Goal: Task Accomplishment & Management: Manage account settings

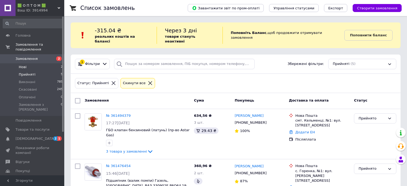
click at [27, 63] on li "Нові 2" at bounding box center [33, 66] width 66 height 7
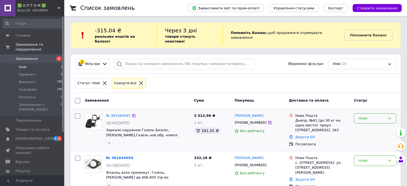
drag, startPoint x: 388, startPoint y: 112, endPoint x: 387, endPoint y: 116, distance: 5.0
click at [388, 116] on icon at bounding box center [389, 118] width 4 height 4
click at [374, 125] on li "Прийнято" at bounding box center [375, 130] width 42 height 10
drag, startPoint x: 387, startPoint y: 156, endPoint x: 377, endPoint y: 159, distance: 10.3
click at [387, 159] on icon at bounding box center [389, 161] width 4 height 4
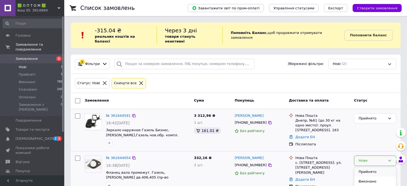
click at [371, 167] on li "Прийнято" at bounding box center [375, 172] width 42 height 10
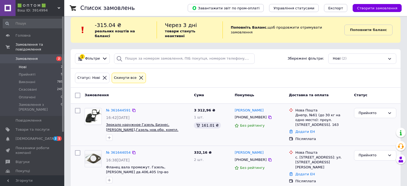
scroll to position [8, 0]
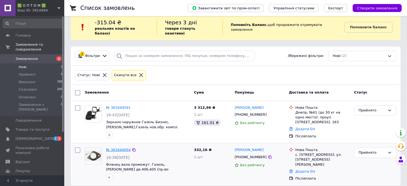
click at [115, 148] on link "№ 361644054" at bounding box center [118, 150] width 25 height 4
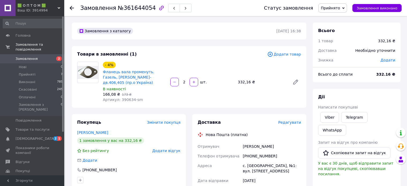
click at [124, 98] on span "Артикул: 390634-sm" at bounding box center [123, 100] width 40 height 4
copy span "390634"
click at [26, 72] on span "Прийняті" at bounding box center [27, 74] width 17 height 5
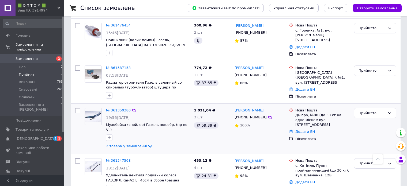
click at [117, 108] on link "№ 361350380" at bounding box center [118, 110] width 25 height 4
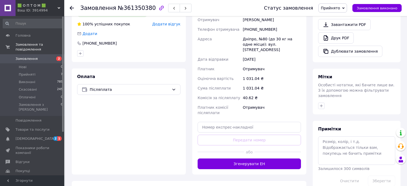
scroll to position [187, 0]
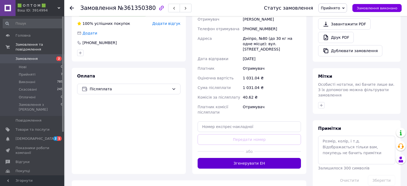
click at [263, 159] on button "Згенерувати ЕН" at bounding box center [248, 163] width 103 height 11
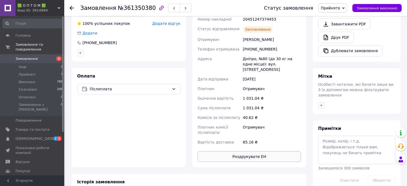
click at [260, 152] on button "Роздрукувати ЕН" at bounding box center [248, 156] width 103 height 11
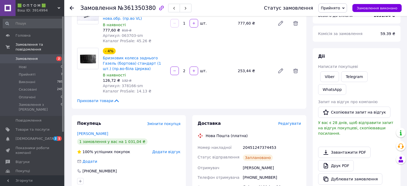
scroll to position [0, 0]
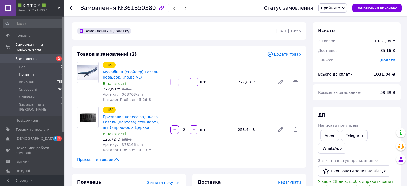
click at [28, 72] on span "Прийняті" at bounding box center [27, 74] width 17 height 5
